Goal: Use online tool/utility: Utilize a website feature to perform a specific function

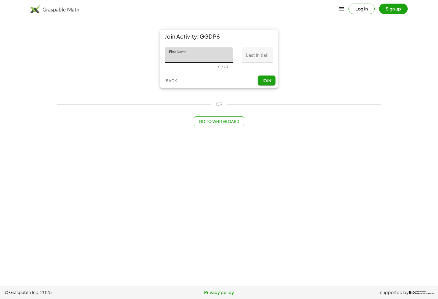
click at [44, 16] on div "Log in Sign up" at bounding box center [219, 9] width 438 height 18
click at [70, 13] on img at bounding box center [54, 8] width 49 height 9
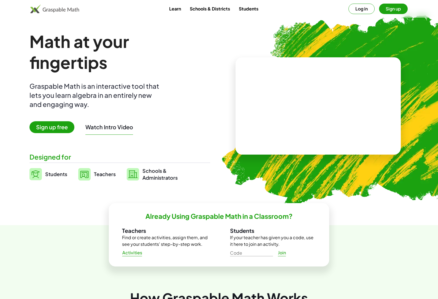
click at [183, 12] on link "Learn" at bounding box center [175, 9] width 21 height 10
click at [359, 13] on button "Log in" at bounding box center [362, 9] width 26 height 10
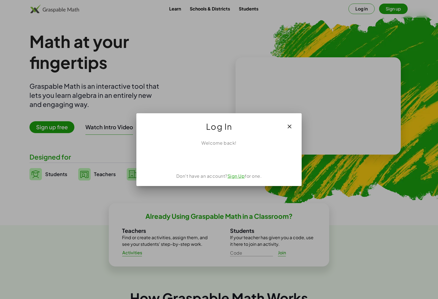
click at [235, 156] on div "使用 Google 帳戶登入。在新分頁中開啟" at bounding box center [218, 158] width 53 height 12
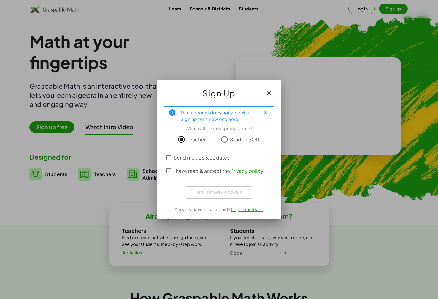
click at [217, 159] on span "Send me tips & updates" at bounding box center [202, 157] width 56 height 7
click at [221, 159] on span "Send me tips & updates" at bounding box center [202, 157] width 56 height 7
click at [219, 171] on span "I have read & accept the Privacy policy ." at bounding box center [219, 170] width 91 height 7
click at [219, 190] on div "使用 Google 帳戶登入。在新分頁中開啟" at bounding box center [219, 192] width 59 height 12
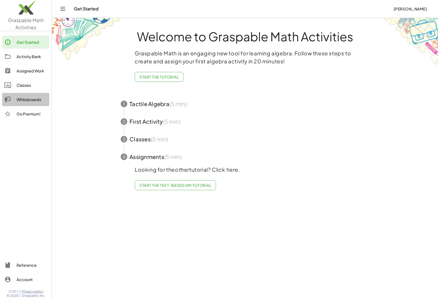
click at [37, 102] on div "Whiteboards" at bounding box center [32, 99] width 31 height 7
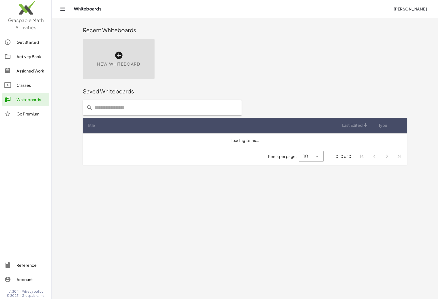
click at [41, 57] on div "Activity Bank" at bounding box center [32, 56] width 31 height 7
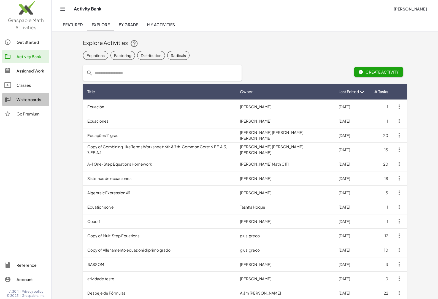
click at [42, 99] on div "Whiteboards" at bounding box center [32, 99] width 31 height 7
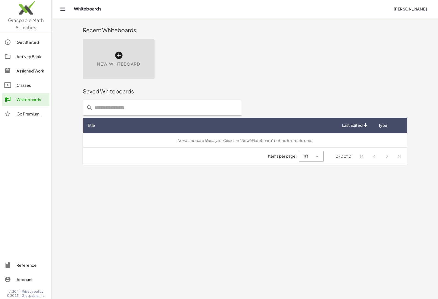
click at [123, 65] on span "New Whiteboard" at bounding box center [118, 64] width 43 height 6
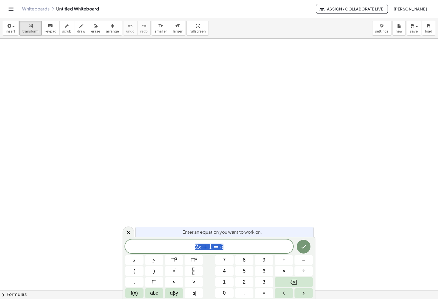
click at [131, 230] on icon at bounding box center [128, 232] width 7 height 7
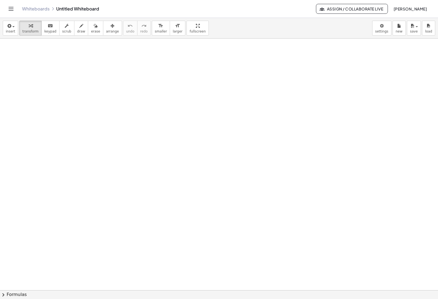
scroll to position [14, 0]
